Goal: Task Accomplishment & Management: Use online tool/utility

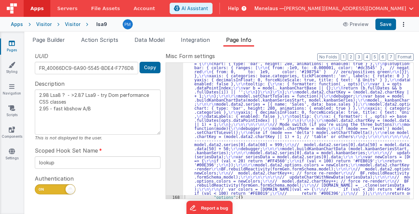
scroll to position [593, 0]
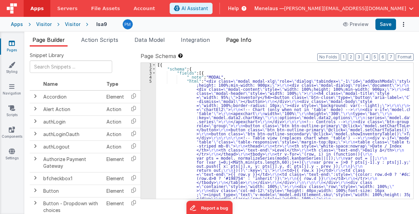
click at [233, 41] on span "Page Info" at bounding box center [238, 40] width 25 height 7
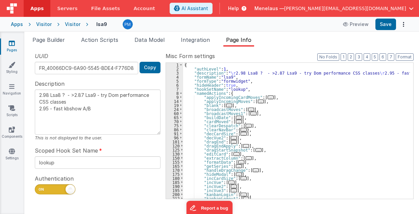
click at [310, 113] on div "{ "authLevel" : 1 , "description" : " \r 2.98 Lsa8 ? - >2.87 Lsa9 - try Dom per…" at bounding box center [296, 135] width 227 height 145
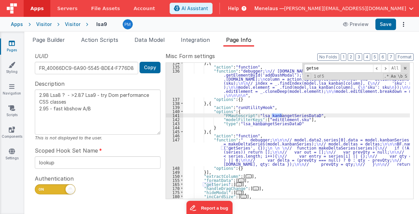
scroll to position [596, 0]
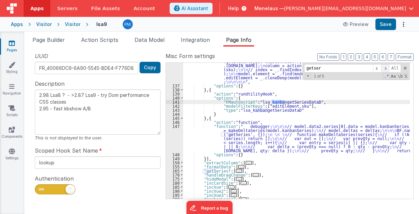
type input "getser"
click at [387, 68] on span at bounding box center [385, 68] width 8 height 8
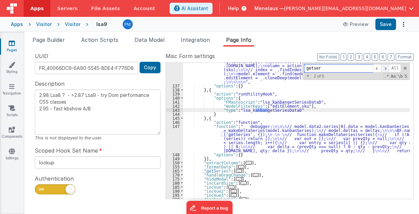
click at [387, 68] on span at bounding box center [385, 68] width 8 height 8
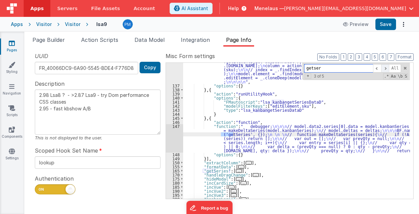
click at [387, 68] on span at bounding box center [385, 68] width 8 height 8
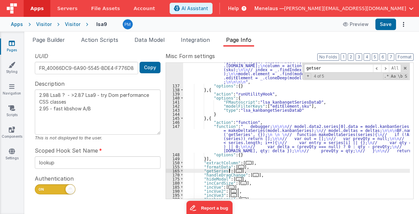
click at [236, 171] on span "..." at bounding box center [239, 171] width 6 height 4
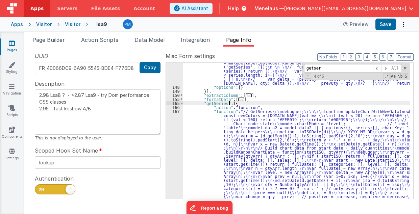
scroll to position [677, 0]
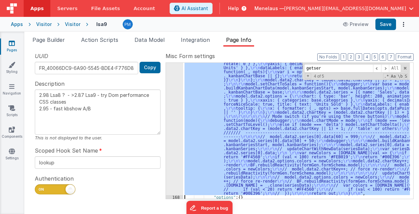
click at [169, 145] on div "167 168 169 170 175 180 185 190 195 200 212" at bounding box center [174, 113] width 17 height 445
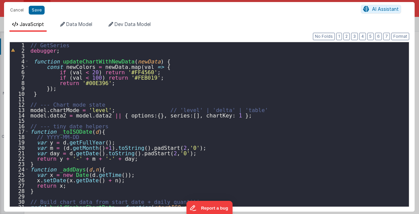
scroll to position [0, 0]
click at [325, 129] on div "// GetSeries debugger ; function updateChartWithNewData ( newData ) { const new…" at bounding box center [217, 130] width 377 height 176
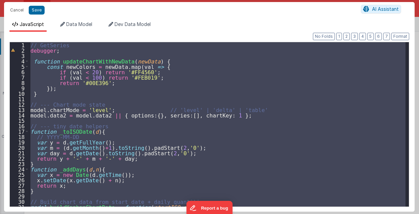
click at [325, 129] on div "// GetSeries debugger ; function updateChartWithNewData ( newData ) { const new…" at bounding box center [217, 124] width 377 height 165
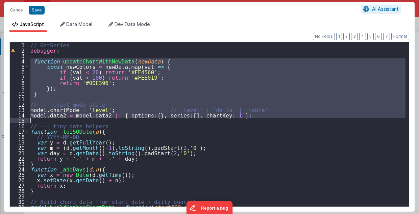
drag, startPoint x: 30, startPoint y: 60, endPoint x: 30, endPoint y: 121, distance: 60.8
click at [30, 121] on div "// GetSeries debugger ; function updateChartWithNewData ( newData ) { const new…" at bounding box center [217, 130] width 377 height 176
click at [26, 122] on div "15" at bounding box center [19, 120] width 19 height 5
click at [29, 122] on div "// GetSeries debugger ; function updateChartWithNewData ( newData ) { const new…" at bounding box center [217, 124] width 377 height 165
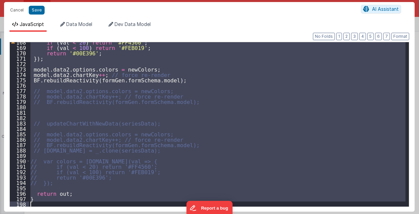
scroll to position [906, 0]
drag, startPoint x: 30, startPoint y: 122, endPoint x: 42, endPoint y: 216, distance: 94.6
click at [42, 214] on html "Cancel Save AI Assistant JavaScript Data Model Dev Data Model Format 7 6 5 4 3 …" at bounding box center [209, 107] width 419 height 214
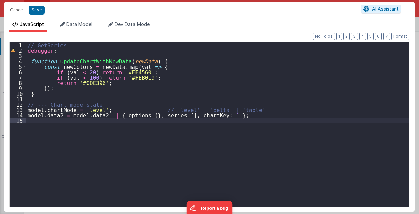
type textarea "2.98 Lsa8 ? - >2.87 Lsa9 - try Dom performance CSS classes 2.95 - fast kbshow A…"
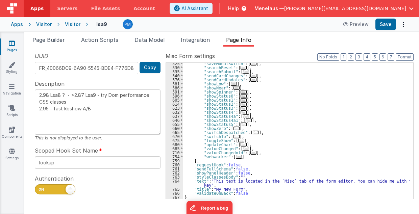
scroll to position [877, 0]
click at [388, 25] on button "Save" at bounding box center [385, 24] width 21 height 11
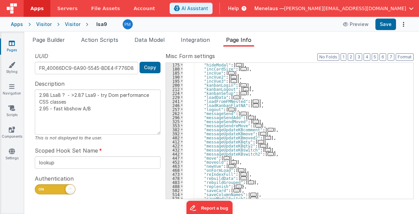
scroll to position [688, 0]
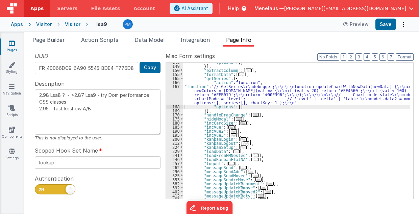
click at [220, 93] on div ""options" : { } }] , "extractColumn" : [ ... ] , "formatData" : [ ... ] , "getS…" at bounding box center [296, 132] width 227 height 145
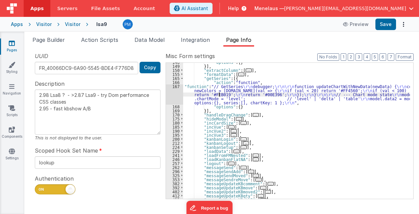
click at [175, 97] on div "167" at bounding box center [174, 94] width 17 height 20
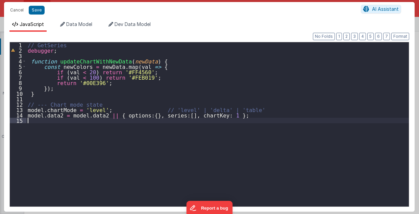
click at [47, 125] on div "// GetSeries debugger ; function updateChartWithNewData ( newData ) { const new…" at bounding box center [217, 130] width 383 height 176
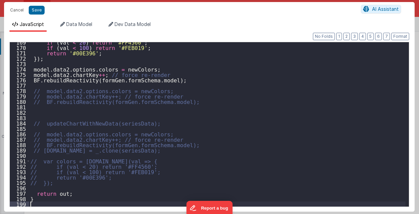
scroll to position [911, 0]
click at [245, 137] on div "if ( val < 20 ) return '#FF4560' ; if ( val < 100 ) return '#FEB019' ; return '…" at bounding box center [217, 128] width 377 height 176
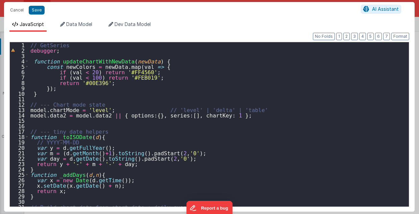
scroll to position [0, 0]
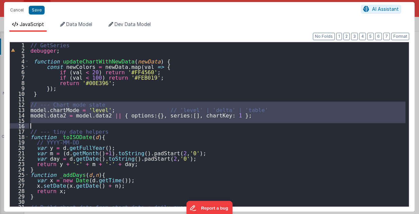
drag, startPoint x: 30, startPoint y: 101, endPoint x: 208, endPoint y: 127, distance: 179.9
click at [208, 127] on div "// GetSeries debugger ; function updateChartWithNewData ( newData ) { const new…" at bounding box center [217, 130] width 377 height 176
click at [210, 126] on div "// GetSeries debugger ; function updateChartWithNewData ( newData ) { const new…" at bounding box center [217, 124] width 377 height 165
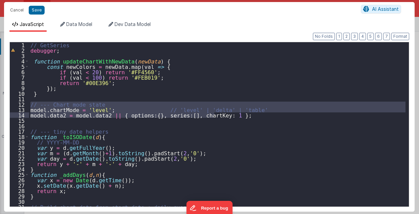
drag, startPoint x: 30, startPoint y: 102, endPoint x: 262, endPoint y: 117, distance: 233.0
click at [262, 117] on div "// GetSeries debugger ; function updateChartWithNewData ( newData ) { const new…" at bounding box center [217, 130] width 377 height 176
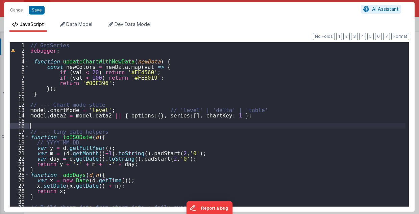
click at [262, 124] on div "// GetSeries debugger ; function updateChartWithNewData ( newData ) { const new…" at bounding box center [217, 130] width 377 height 176
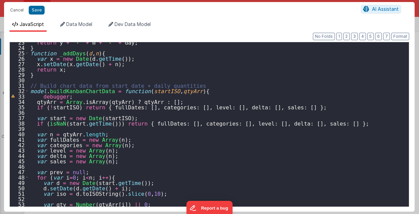
scroll to position [122, 0]
click at [324, 101] on div "return y + '-' + m + '-' + day ; } function _addDays ( d , n ) { var x = new Da…" at bounding box center [217, 128] width 377 height 176
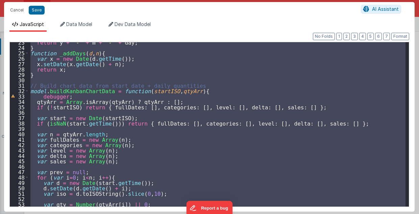
click at [293, 81] on div "return y + '-' + m + '-' + day ; } function _addDays ( d , n ) { var x = new Da…" at bounding box center [217, 124] width 377 height 165
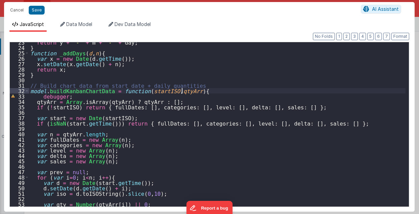
click at [180, 92] on div "return y + '-' + m + '-' + day ; } function _addDays ( d , n ) { var x = new Da…" at bounding box center [217, 128] width 377 height 176
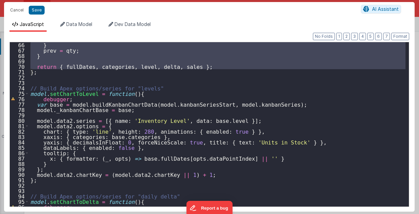
scroll to position [365, 0]
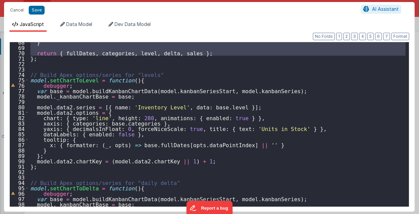
click at [124, 80] on div "} return { fullDates , categories , level , delta , sales } ; } ; // Build Apex…" at bounding box center [217, 128] width 377 height 176
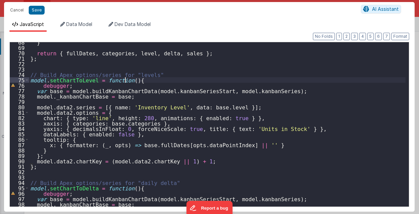
click at [124, 80] on div "} return { fullDates , categories , level , delta , sales } ; } ; // Build Apex…" at bounding box center [217, 128] width 377 height 176
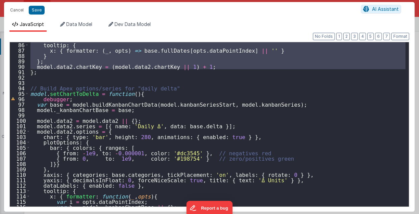
scroll to position [460, 0]
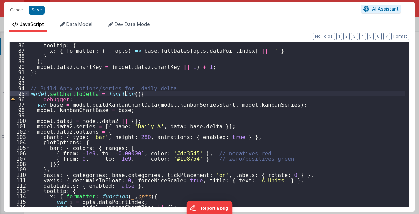
click at [124, 95] on div "tooltip : { x : { formatter : ( _ , opts ) => base . fullDates [ opts . dataPoi…" at bounding box center [217, 130] width 377 height 176
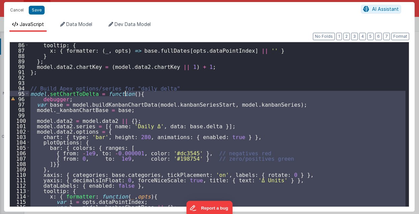
click at [124, 95] on div "tooltip : { x : { formatter : ( _ , opts ) => base . fullDates [ opts . dataPoi…" at bounding box center [217, 130] width 377 height 176
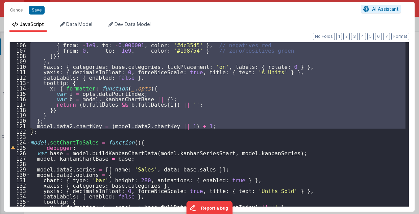
scroll to position [595, 0]
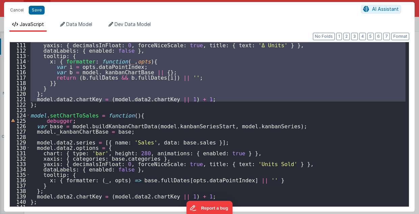
click at [123, 115] on div "yaxis : { decimalsInFloat : 0 , forceNiceScale : true , title : { text : 'Δ Uni…" at bounding box center [217, 130] width 377 height 176
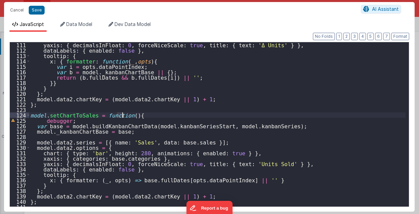
click at [123, 115] on div "yaxis : { decimalsInFloat : 0 , forceNiceScale : true , title : { text : 'Δ Uni…" at bounding box center [217, 130] width 377 height 176
click at [124, 116] on div "yaxis : { decimalsInFloat : 0 , forceNiceScale : true , title : { text : 'Δ Uni…" at bounding box center [217, 130] width 377 height 176
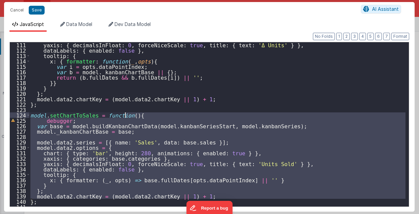
click at [124, 116] on div "yaxis : { decimalsInFloat : 0 , forceNiceScale : true , title : { text : 'Δ Uni…" at bounding box center [217, 130] width 377 height 176
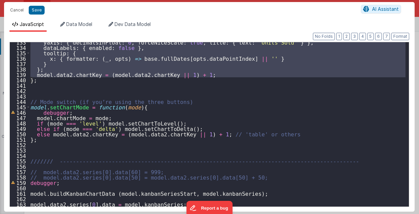
scroll to position [717, 0]
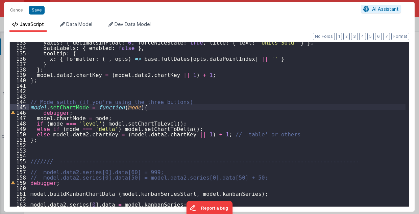
click at [127, 105] on div "yaxis : { decimalsInFloat : 0 , forceNiceScale : true , title : { text : 'Units…" at bounding box center [217, 128] width 377 height 176
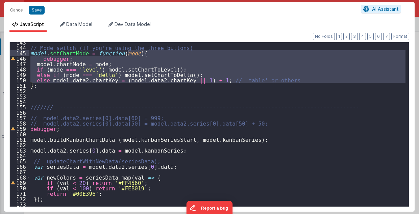
scroll to position [811, 0]
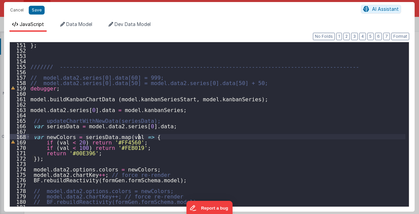
click at [179, 137] on div "} ; /////// -------------------------------------------------------------------…" at bounding box center [217, 130] width 377 height 176
click at [138, 137] on div "} ; /////// -------------------------------------------------------------------…" at bounding box center [217, 130] width 377 height 176
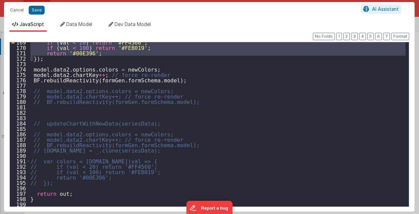
scroll to position [911, 0]
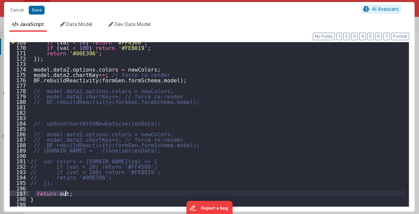
drag, startPoint x: 34, startPoint y: 193, endPoint x: 74, endPoint y: 192, distance: 39.9
click at [74, 192] on div "if ( val < 20 ) return '#FF4560' ; if ( val < 100 ) return '#FEB019' ; return '…" at bounding box center [217, 128] width 377 height 176
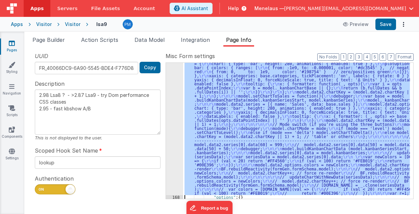
scroll to position [845, 0]
click at [174, 143] on div "167 168 169 170 175 180 185 190 195 200" at bounding box center [174, 132] width 17 height 408
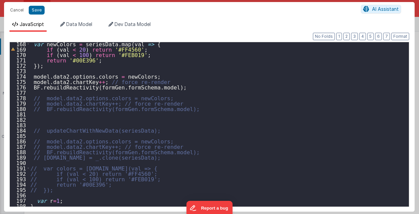
scroll to position [911, 0]
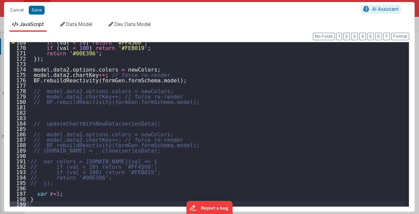
click at [37, 200] on div "if ( val < 20 ) return '#FF4560' ; if ( val < 100 ) return '#FEB019' ; return '…" at bounding box center [217, 128] width 377 height 176
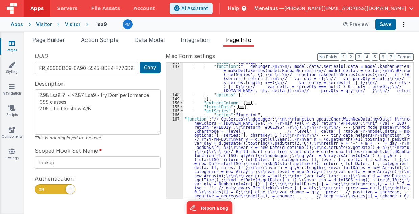
scroll to position [656, 0]
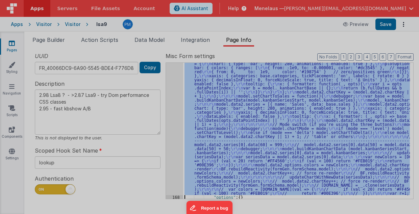
scroll to position [845, 0]
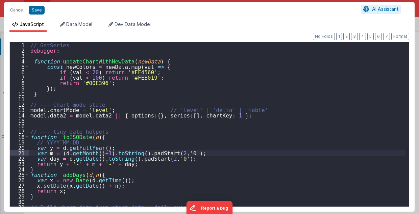
click at [175, 147] on div "// GetSeries debugger ; function updateChartWithNewData ( newData ) { const new…" at bounding box center [217, 130] width 377 height 176
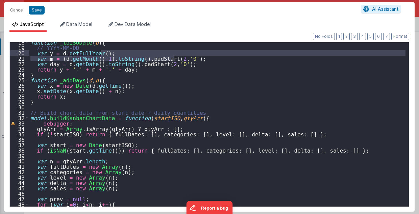
scroll to position [95, 0]
click at [180, 118] on div "function _toISODate ( d ) { // YYYY-MM-DD var y = d . getFullYear ( ) ; var m =…" at bounding box center [217, 128] width 377 height 176
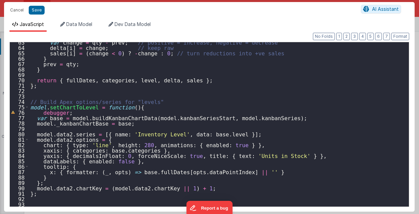
scroll to position [338, 0]
click at [340, 163] on div "var change = qty - prev ; // positive = increase, negative = decrease delta [ i…" at bounding box center [217, 128] width 377 height 176
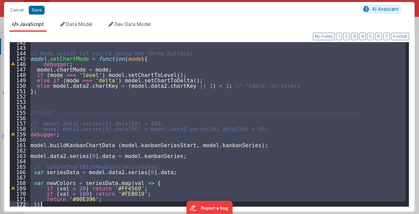
scroll to position [808, 0]
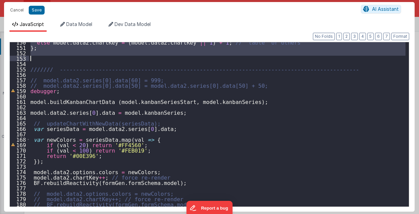
drag, startPoint x: 30, startPoint y: 168, endPoint x: 76, endPoint y: 60, distance: 117.5
click at [76, 60] on div "else model . data2 . chartKey = ( model . data2 . chartKey || 1 ) + 1 ; // 'tab…" at bounding box center [217, 128] width 377 height 176
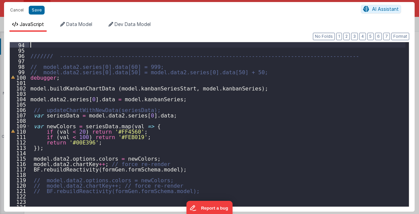
scroll to position [503, 0]
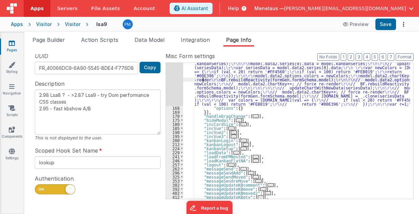
click at [202, 79] on div ""function" : "// GetSeries \r\n debugger; \r\n\r\n function updateChartWithNewD…" at bounding box center [296, 87] width 227 height 319
click at [167, 80] on div "167" at bounding box center [174, 17] width 17 height 178
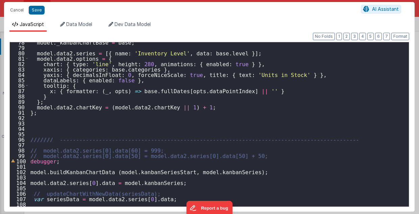
scroll to position [419, 0]
click at [35, 125] on div "model . _kanbanChartBase = base ; model . data2 . series = [{ name : 'Inventory…" at bounding box center [217, 128] width 377 height 176
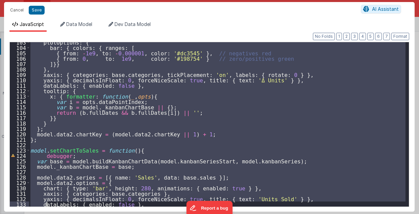
scroll to position [565, 0]
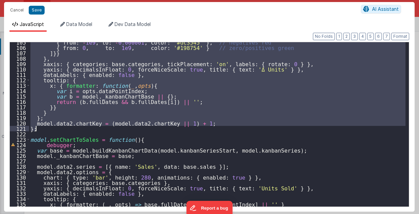
drag, startPoint x: 32, startPoint y: 80, endPoint x: 50, endPoint y: 130, distance: 53.3
click at [50, 130] on div "{ from : - 1e9 , to : - 0.000001 , color : '#dc3545' } , // negatives red { fro…" at bounding box center [217, 128] width 377 height 176
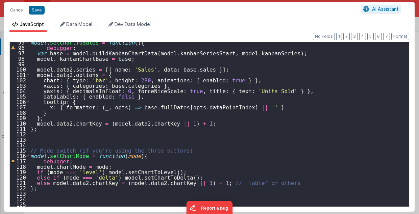
scroll to position [511, 0]
click at [127, 157] on div "model . setChartToSales = function ( ) { debugger ; var base = model . buildKan…" at bounding box center [217, 128] width 377 height 176
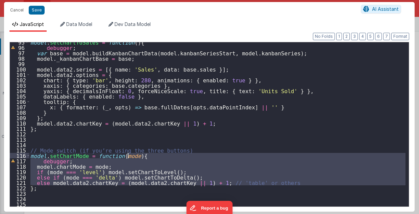
click at [127, 157] on div "model . setChartToSales = function ( ) { debugger ; var base = model . buildKan…" at bounding box center [217, 128] width 377 height 176
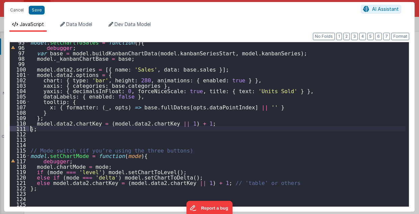
click at [31, 128] on div "model . setChartToSales = function ( ) { debugger ; var base = model . buildKan…" at bounding box center [217, 128] width 377 height 176
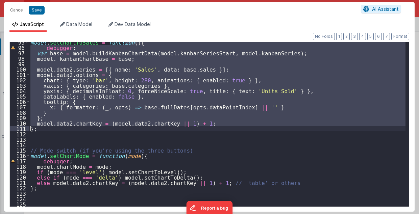
click at [31, 128] on div "model . setChartToSales = function ( ) { debugger ; var base = model . buildKan…" at bounding box center [217, 128] width 377 height 176
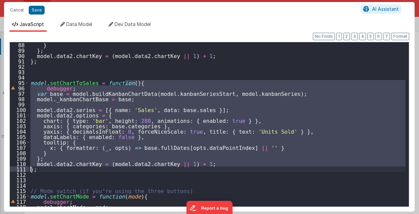
scroll to position [470, 0]
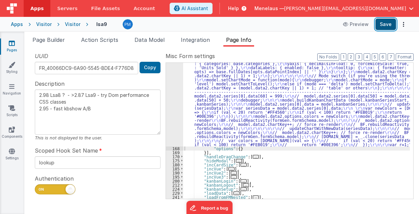
click at [388, 25] on button "Save" at bounding box center [385, 24] width 21 height 11
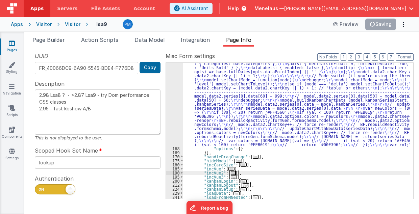
click at [295, 172] on div ""function" : "// GetSeries \r\n debugger; \r\n\r\n function updateChartWithNewD…" at bounding box center [296, 108] width 227 height 360
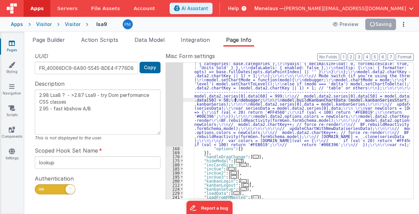
click at [235, 99] on div ""function" : "// GetSeries \r\n debugger; \r\n\r\n function updateChartWithNewD…" at bounding box center [296, 108] width 227 height 360
click at [174, 102] on div "167" at bounding box center [174, 37] width 17 height 219
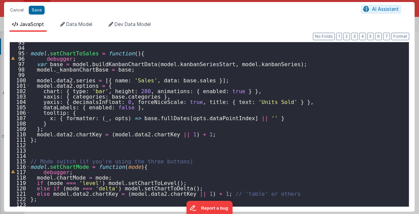
scroll to position [527, 0]
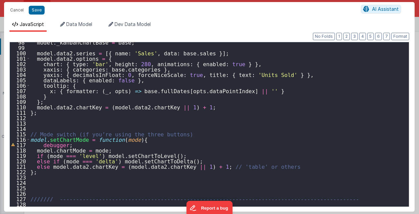
click at [33, 125] on div "model . _kanbanChartBase = base ; model . data2 . series = [{ name : 'Sales' , …" at bounding box center [217, 128] width 377 height 176
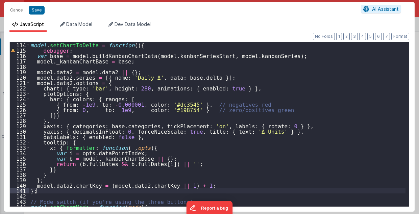
scroll to position [625, 0]
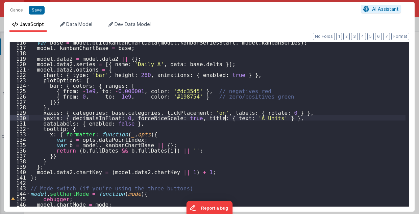
click at [225, 118] on div "var base = model . buildKanbanChartData ( model . kanbanSeriesStart , model . k…" at bounding box center [217, 128] width 377 height 176
type textarea "2.98 Lsa8 ? - >2.87 Lsa9 - try Dom performance CSS classes 2.95 - fast kbshow A…"
